Goal: Information Seeking & Learning: Learn about a topic

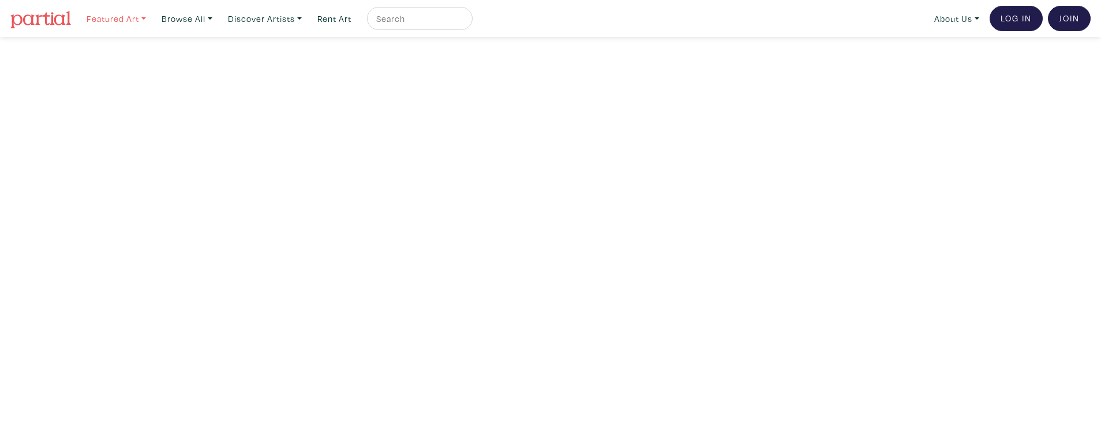
click at [106, 18] on link "Featured Art" at bounding box center [116, 19] width 70 height 24
click at [118, 64] on link "Landscapes" at bounding box center [139, 66] width 95 height 10
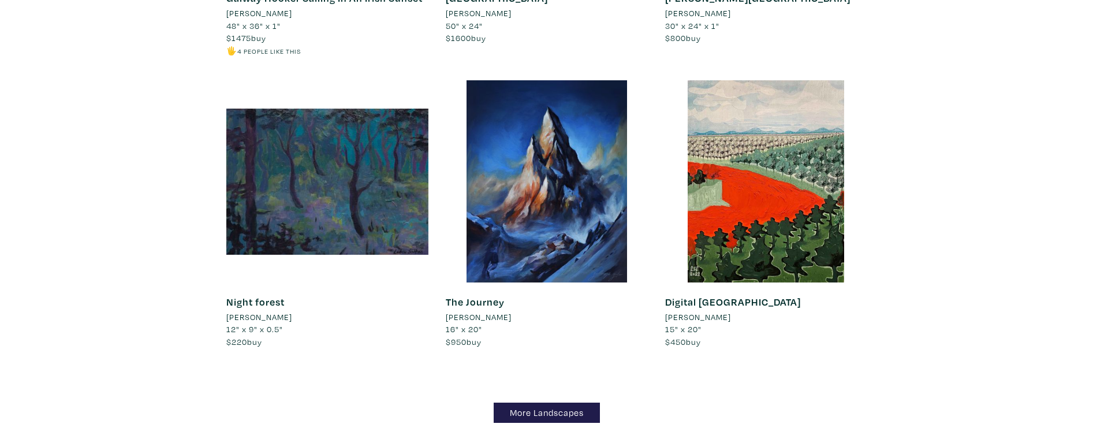
scroll to position [10229, 0]
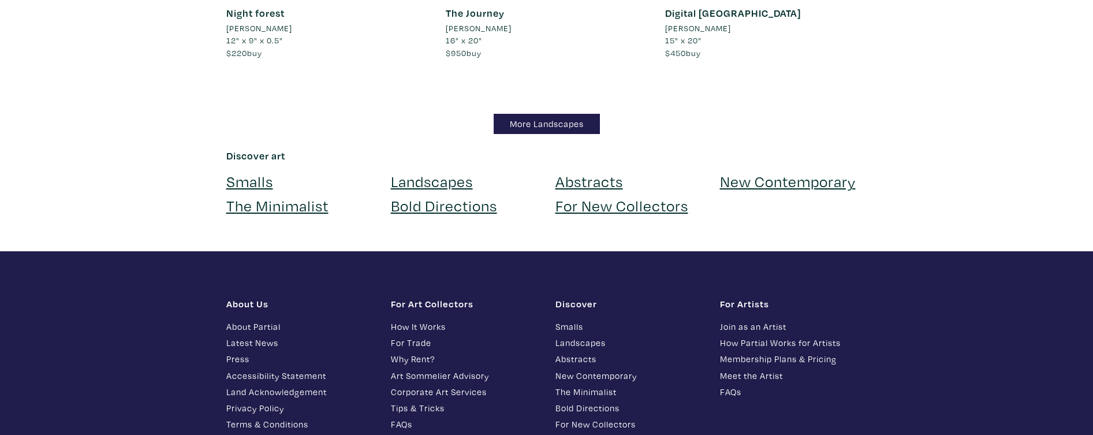
click at [535, 114] on link "More Landscapes" at bounding box center [547, 124] width 106 height 20
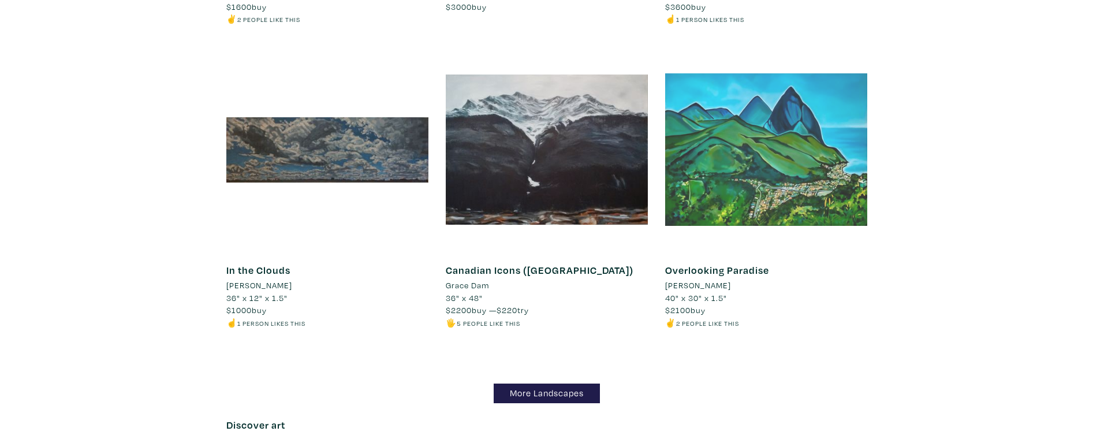
scroll to position [9870, 0]
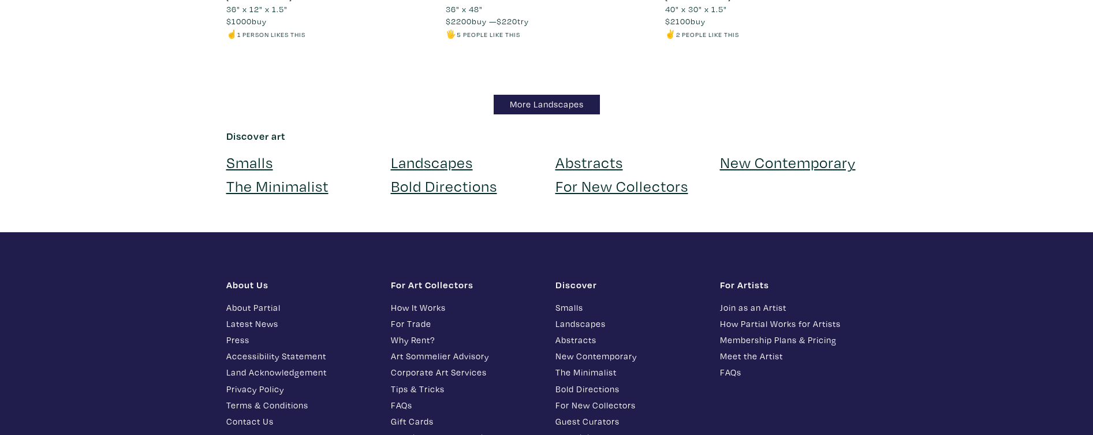
click at [593, 175] on link "For New Collectors" at bounding box center [621, 185] width 133 height 20
click at [736, 152] on link "New Contemporary" at bounding box center [788, 162] width 136 height 20
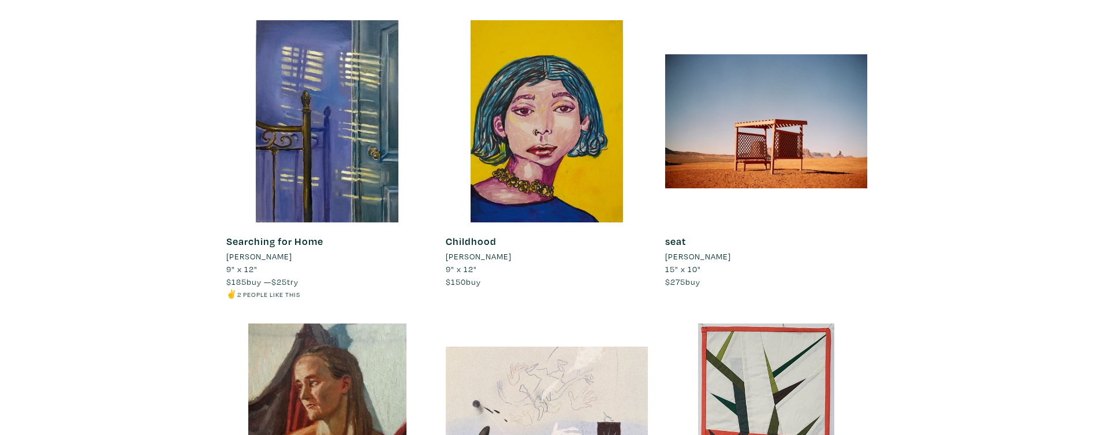
scroll to position [8498, 0]
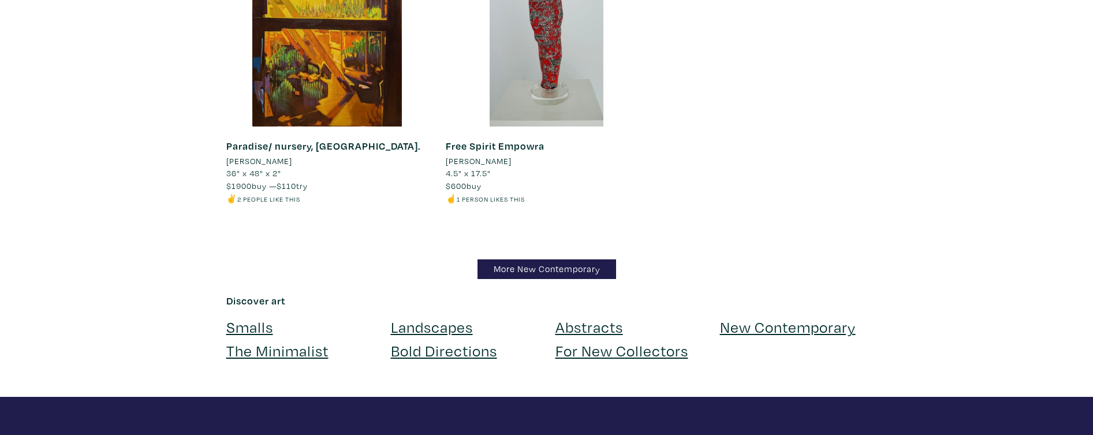
scroll to position [13684, 0]
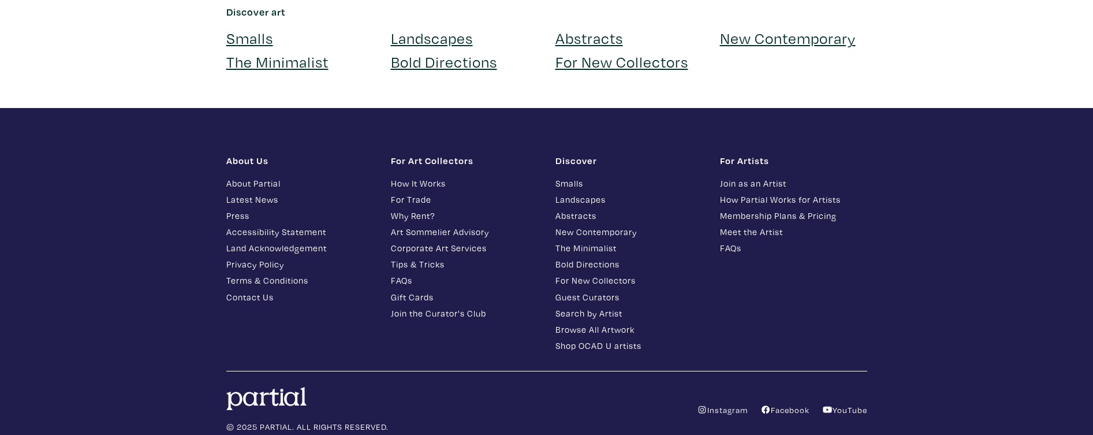
click at [268, 51] on link "The Minimalist" at bounding box center [277, 61] width 102 height 20
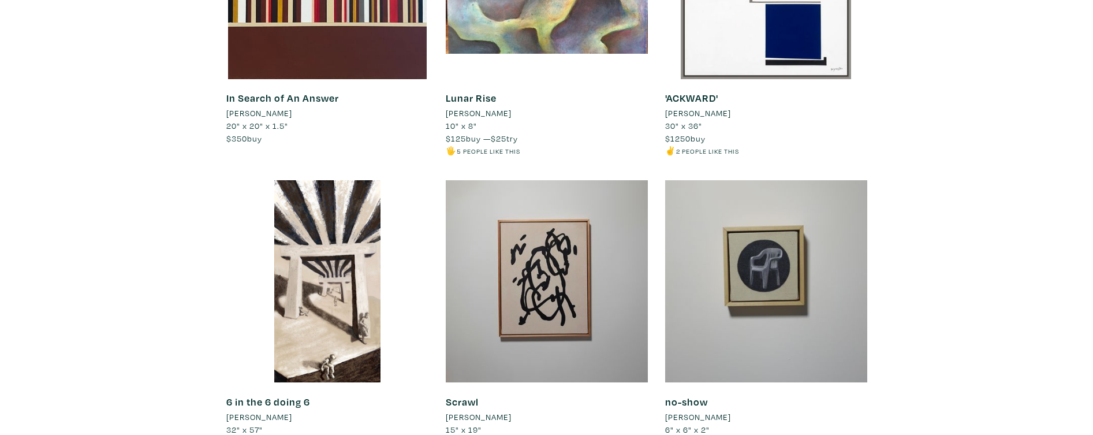
scroll to position [1827, 0]
